Goal: Information Seeking & Learning: Learn about a topic

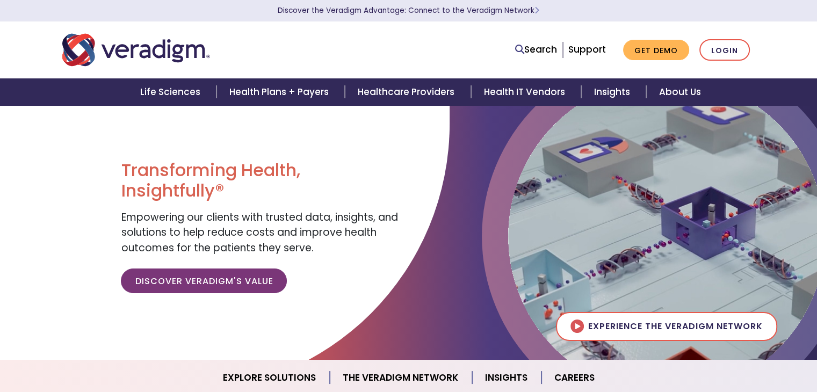
scroll to position [269, 0]
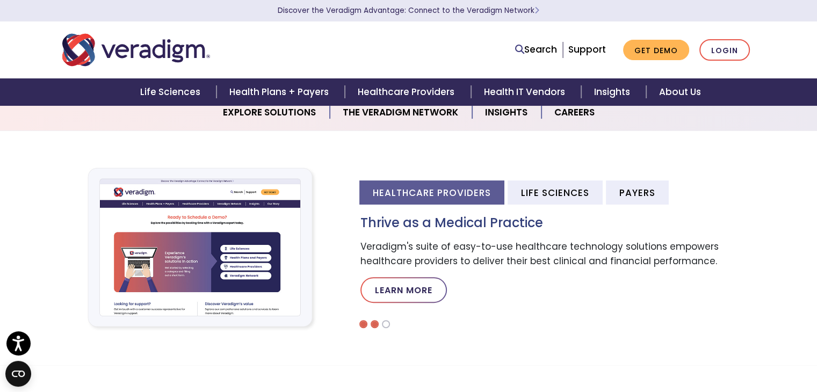
click at [371, 322] on li at bounding box center [375, 324] width 8 height 8
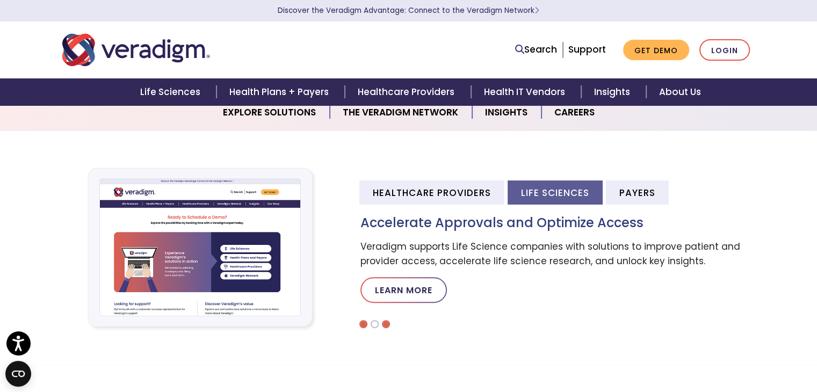
click at [383, 324] on li at bounding box center [386, 324] width 8 height 8
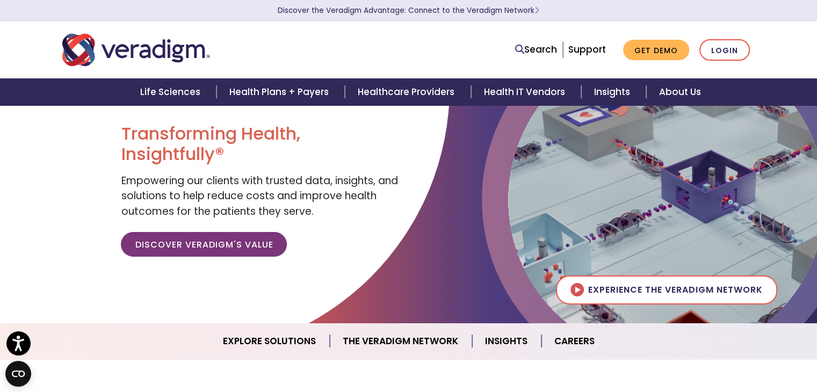
scroll to position [0, 0]
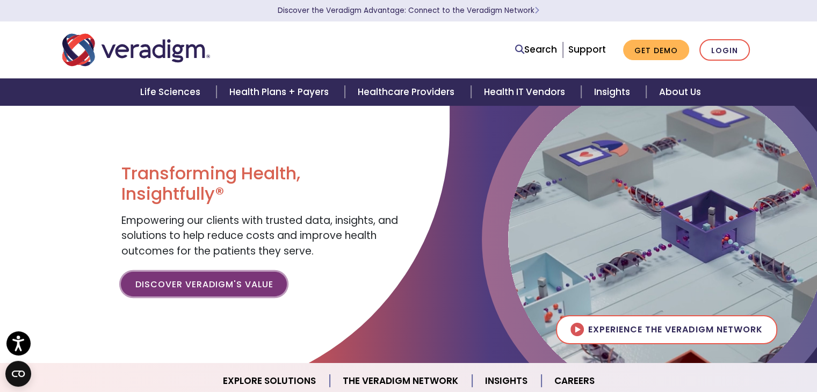
click at [218, 288] on link "Discover Veradigm's Value" at bounding box center [204, 284] width 166 height 25
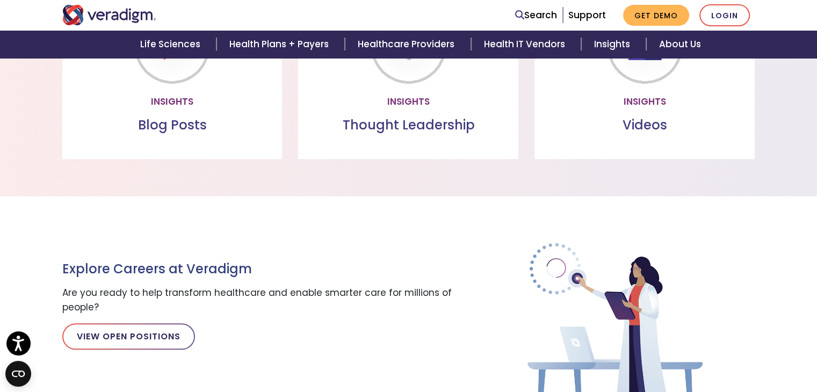
scroll to position [1236, 0]
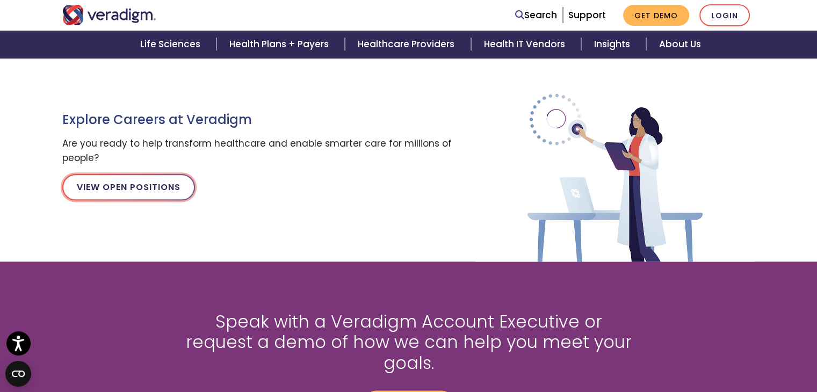
click at [126, 185] on link "View Open Positions" at bounding box center [128, 187] width 133 height 26
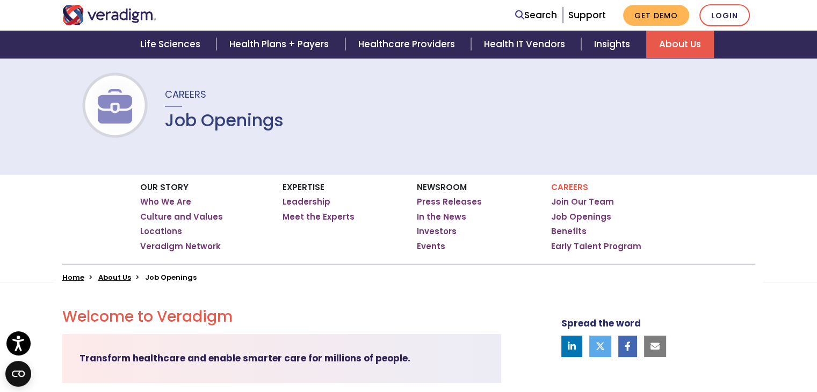
scroll to position [54, 0]
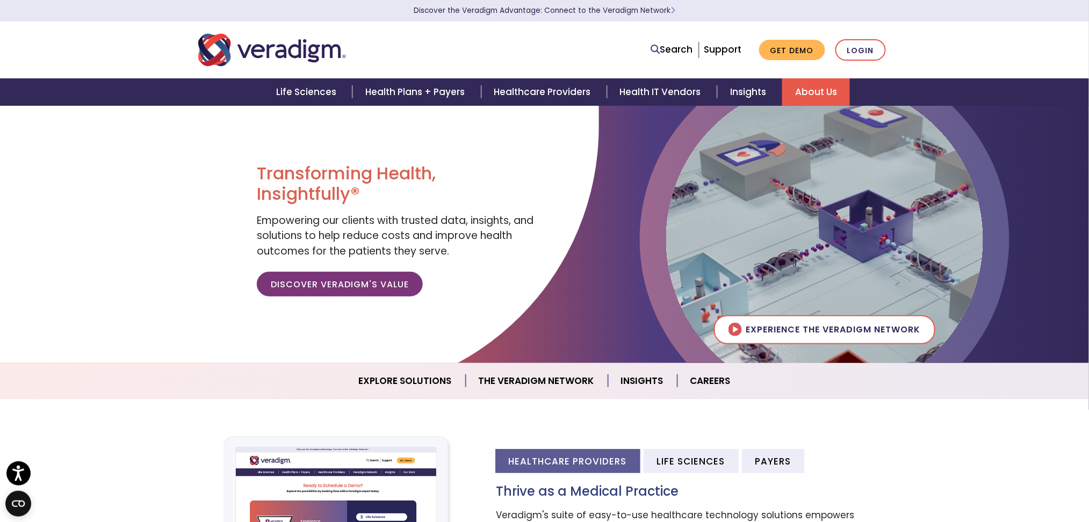
click at [808, 92] on link "About Us" at bounding box center [816, 91] width 68 height 27
click at [1001, 424] on div "Healthcare Providers Life Sciences Payers Thrive as a Medical Practice Veradigm…" at bounding box center [544, 516] width 1089 height 186
